Goal: Task Accomplishment & Management: Use online tool/utility

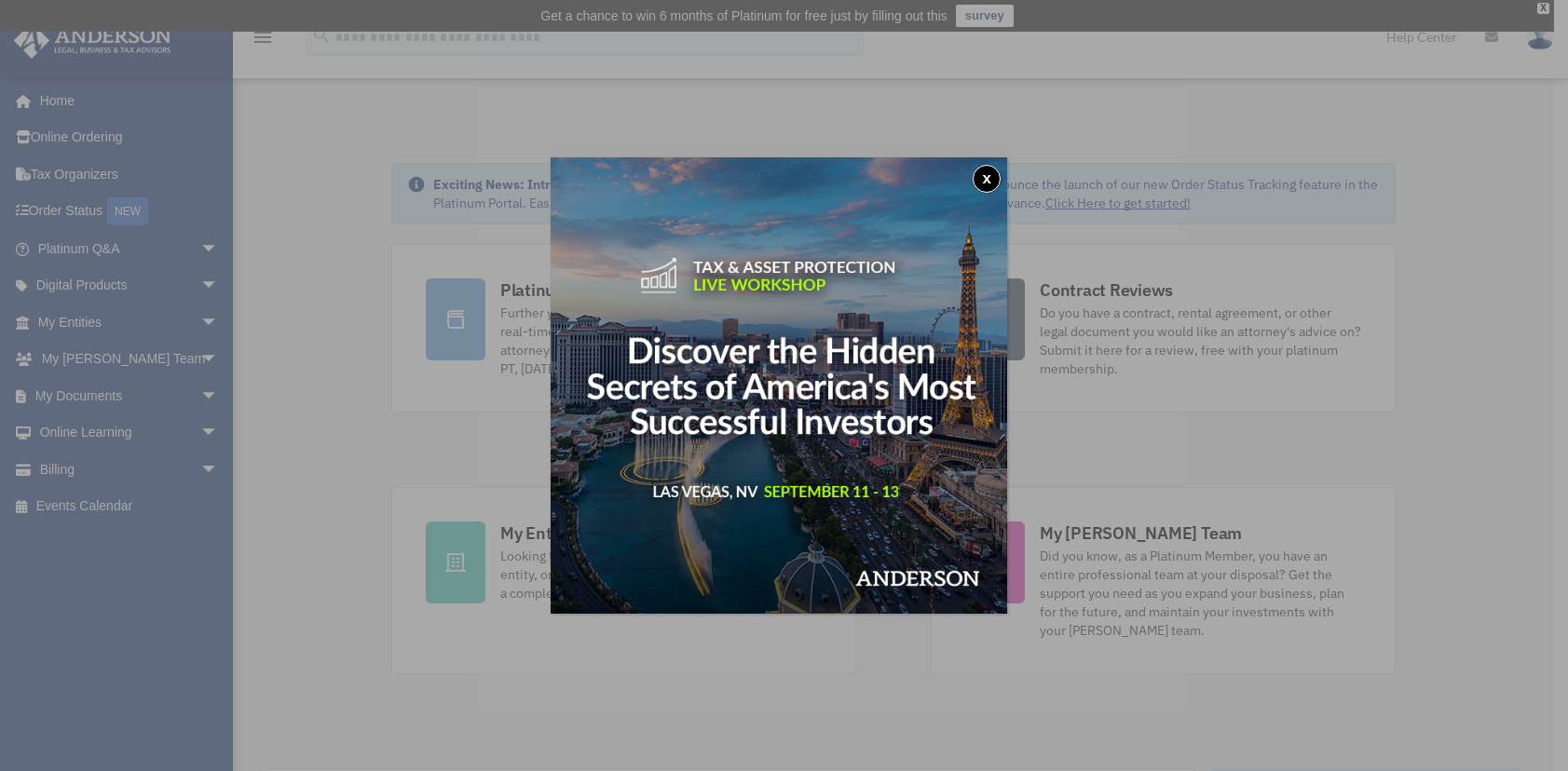
click at [985, 178] on button "x" at bounding box center [986, 178] width 28 height 28
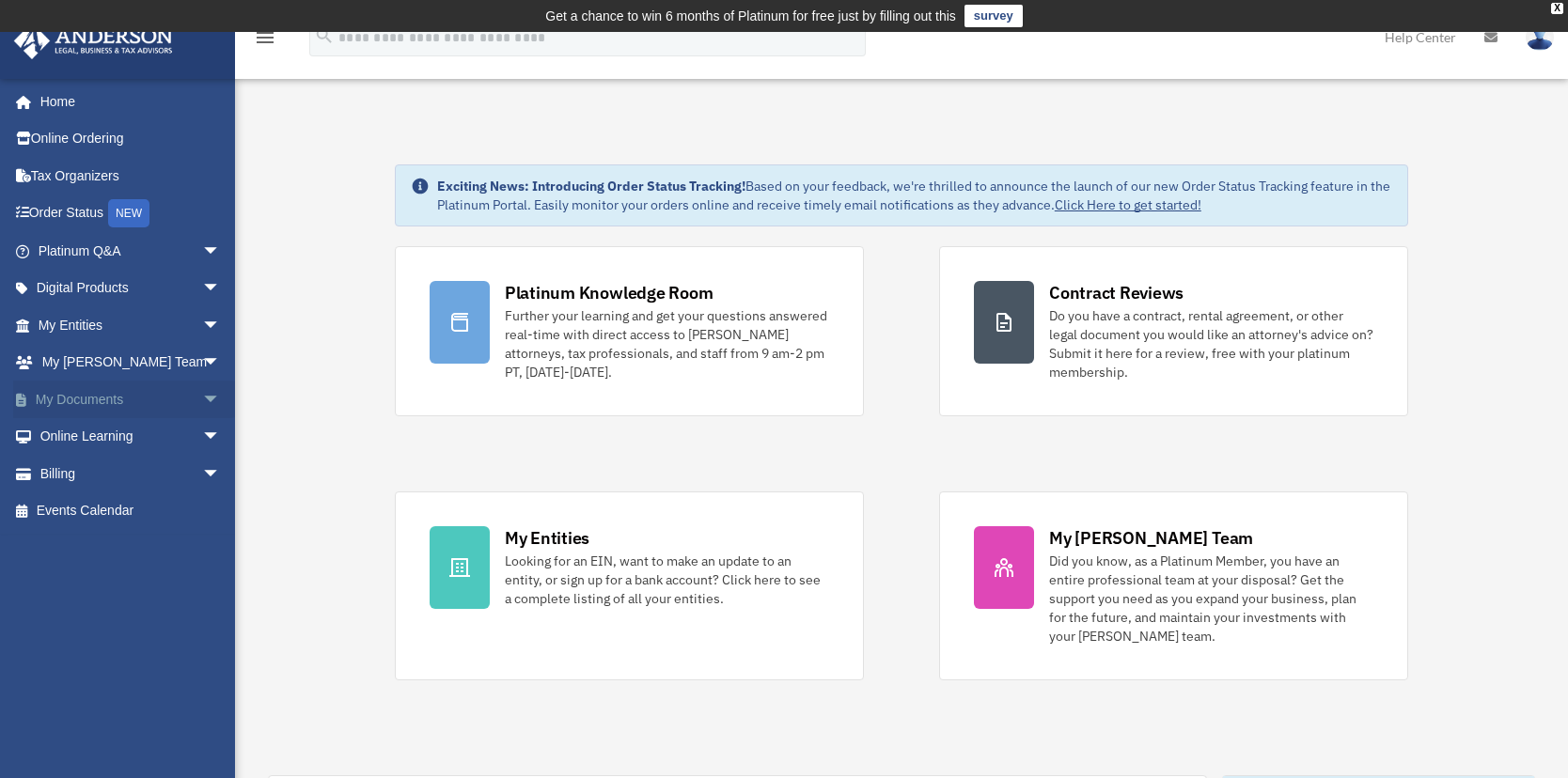
click at [79, 396] on link "My Documents arrow_drop_down" at bounding box center [132, 399] width 236 height 37
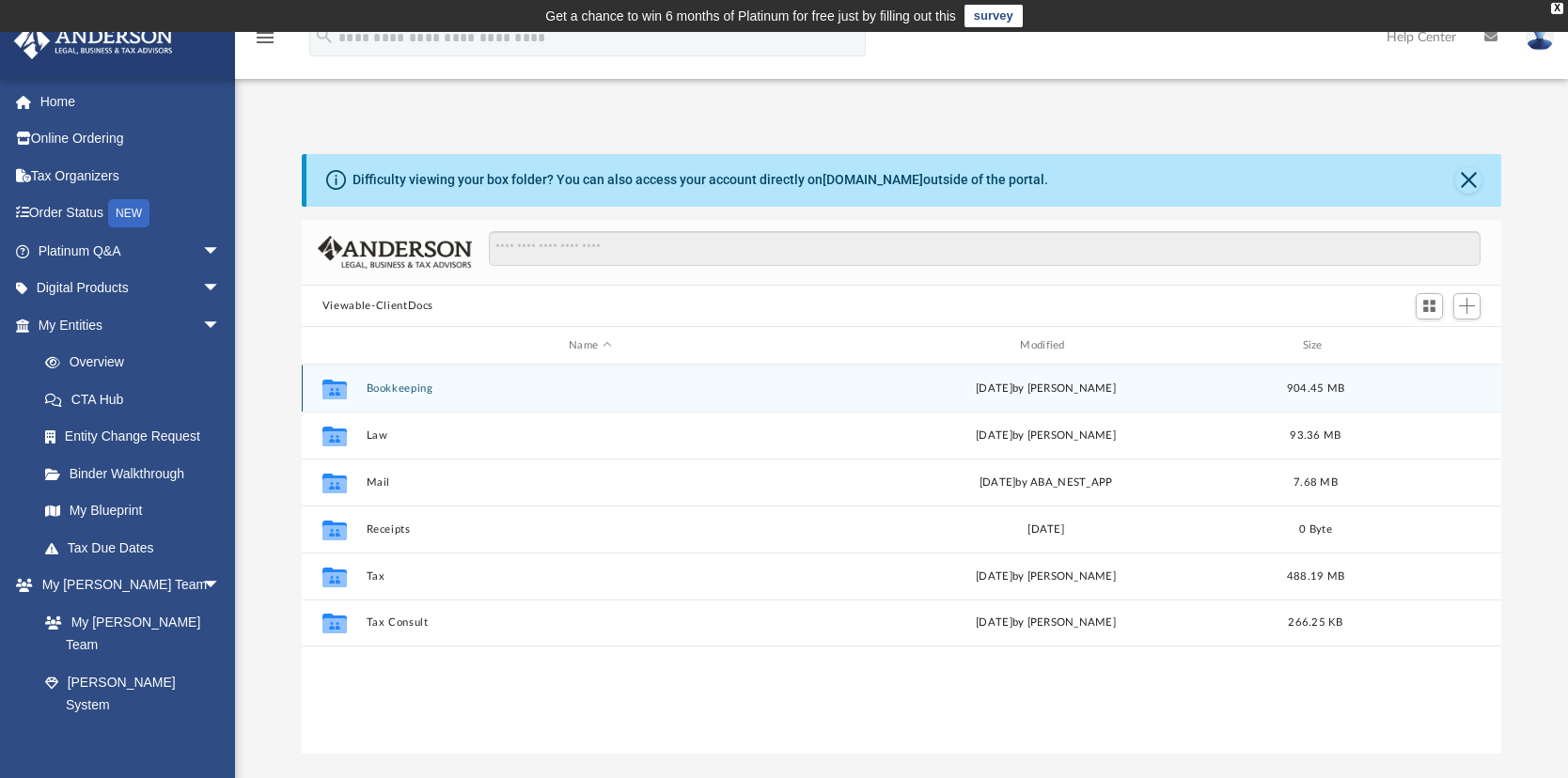
scroll to position [414, 1186]
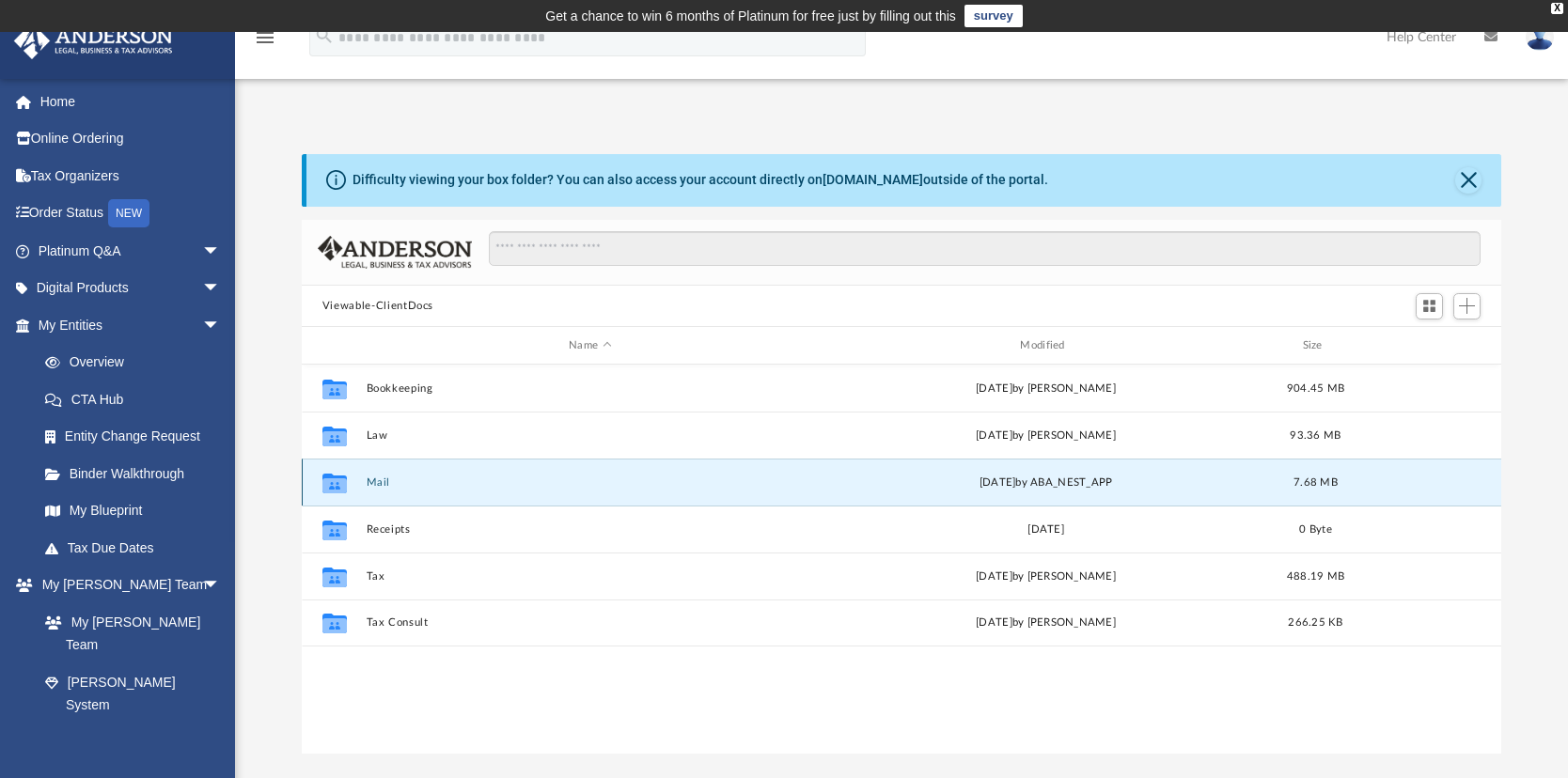
click at [379, 481] on button "Mail" at bounding box center [590, 482] width 448 height 12
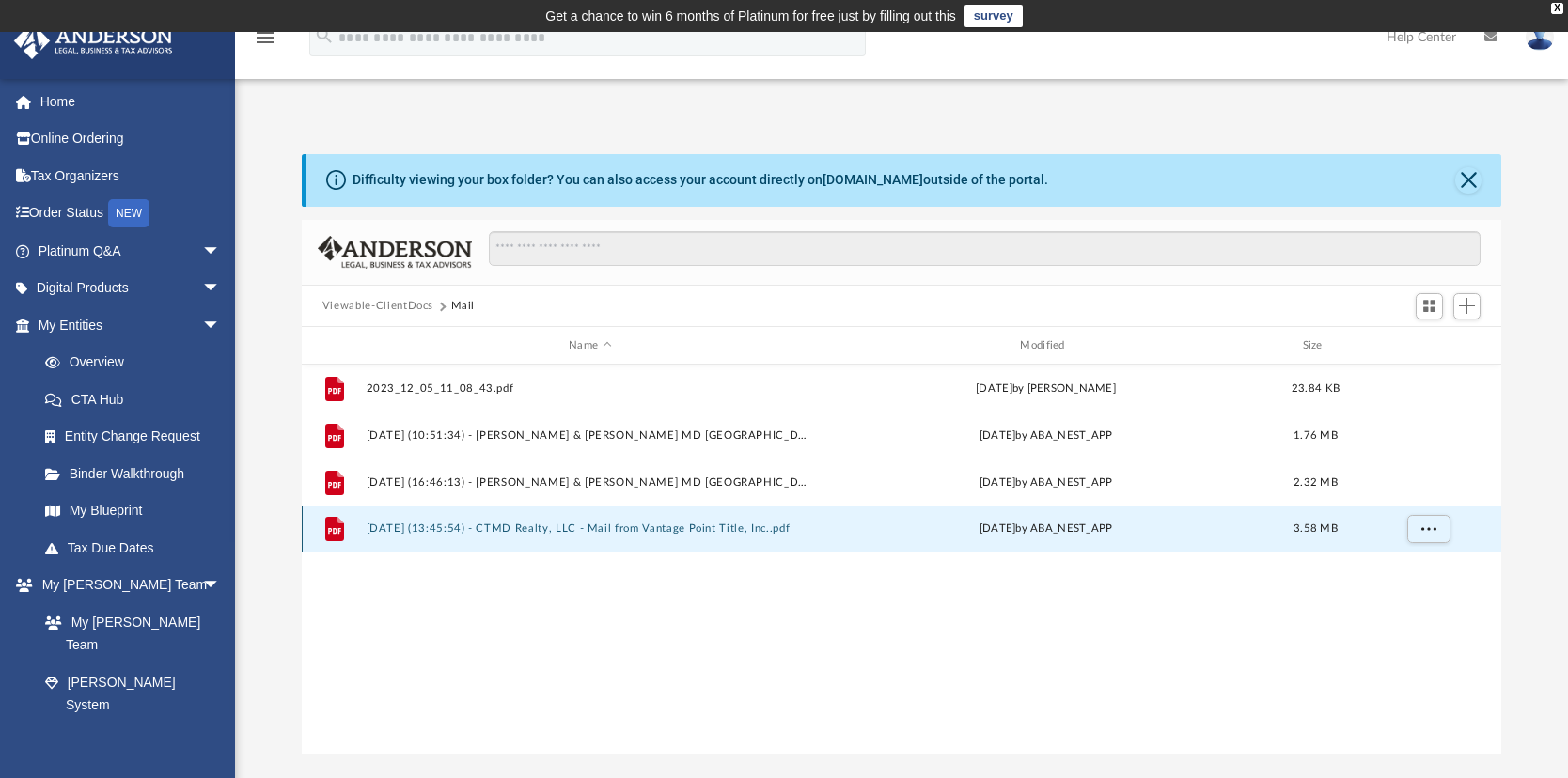
click at [620, 525] on button "[DATE] (13:45:54) - CTMD Realty, LLC - Mail from Vantage Point Title, Inc..pdf" at bounding box center [590, 529] width 448 height 12
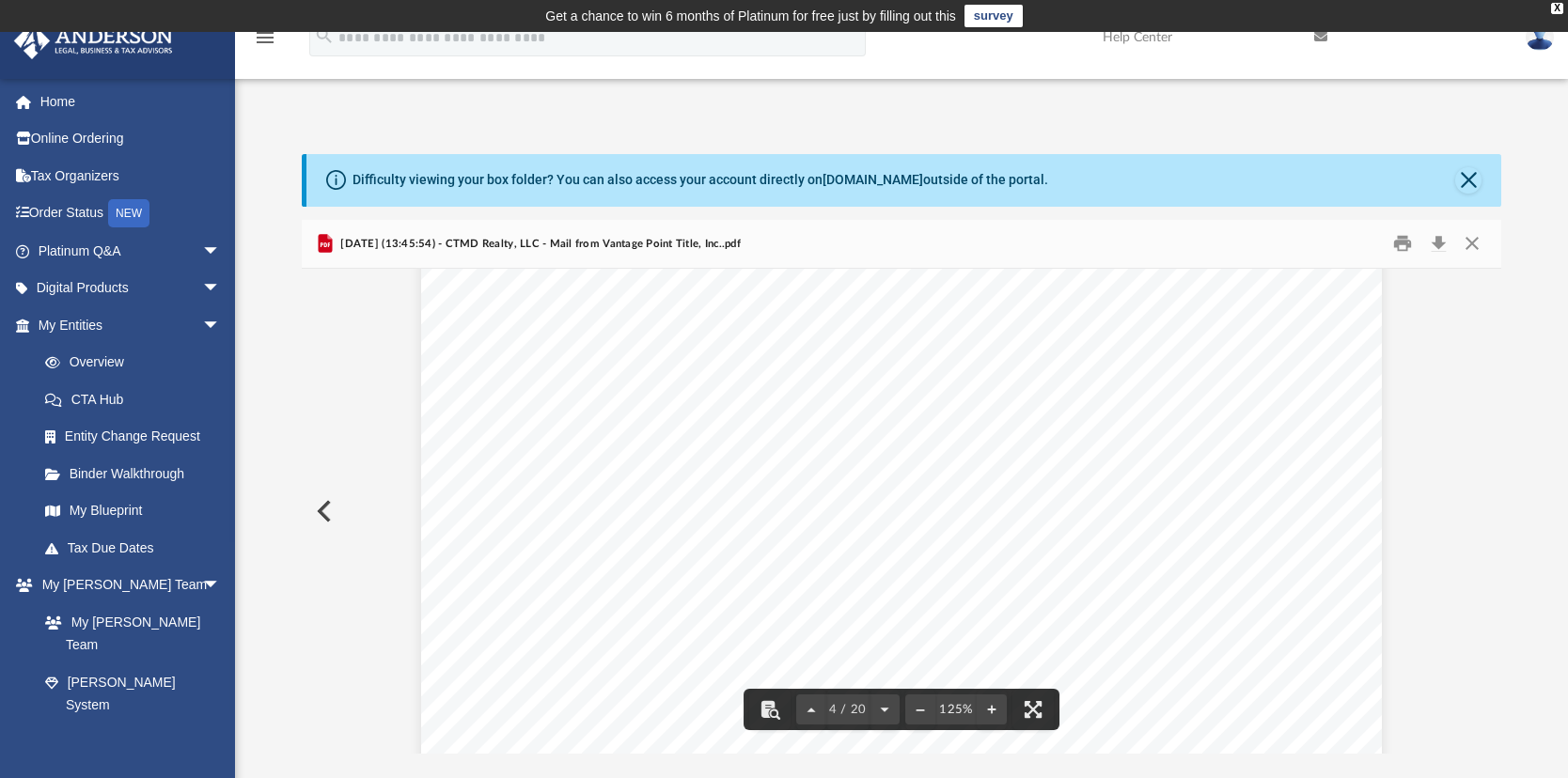
scroll to position [4324, 0]
click at [1461, 174] on button "Close" at bounding box center [1468, 180] width 26 height 26
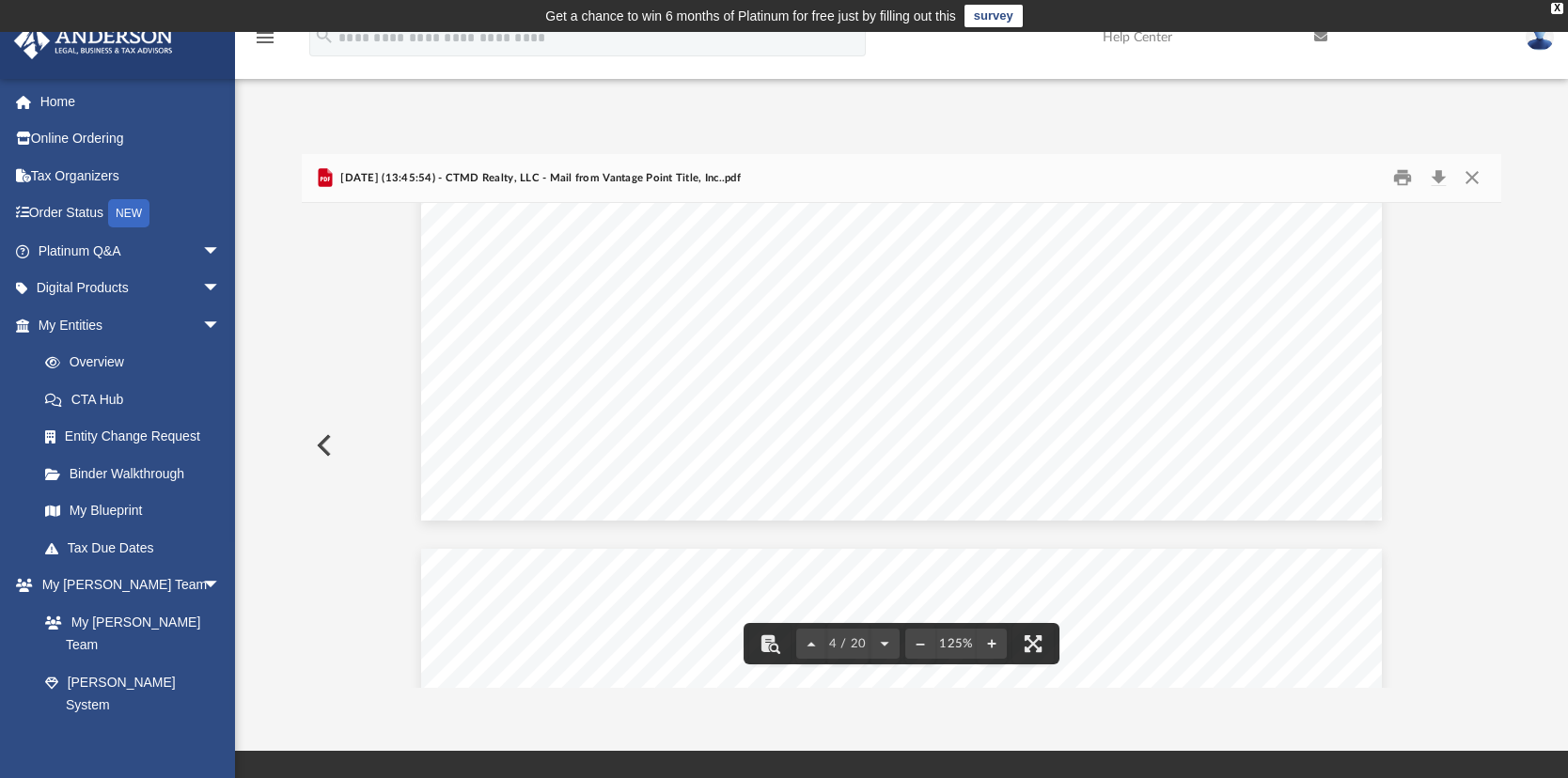
scroll to position [4794, 0]
